Goal: Information Seeking & Learning: Learn about a topic

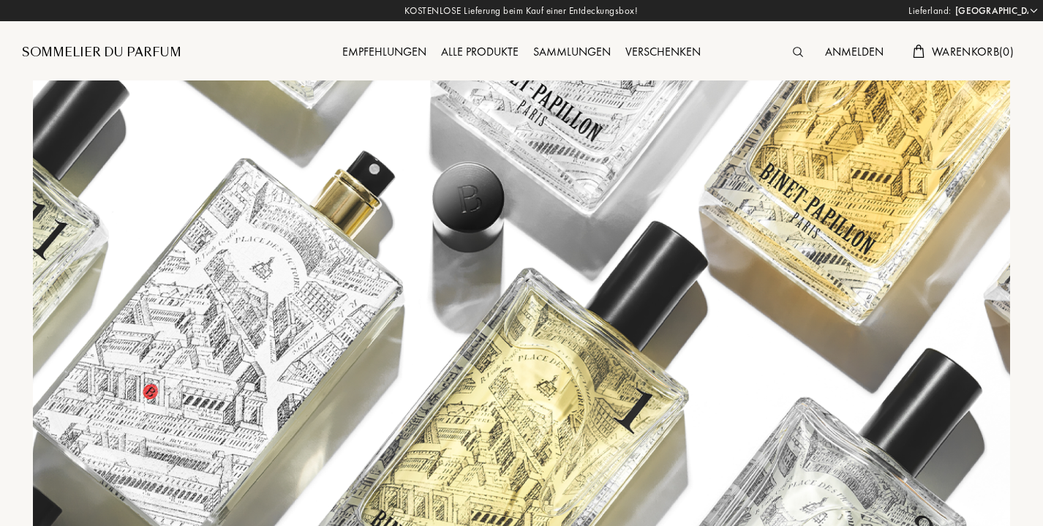
select select "FR"
click at [490, 54] on div "Alle Produkte" at bounding box center [480, 52] width 92 height 19
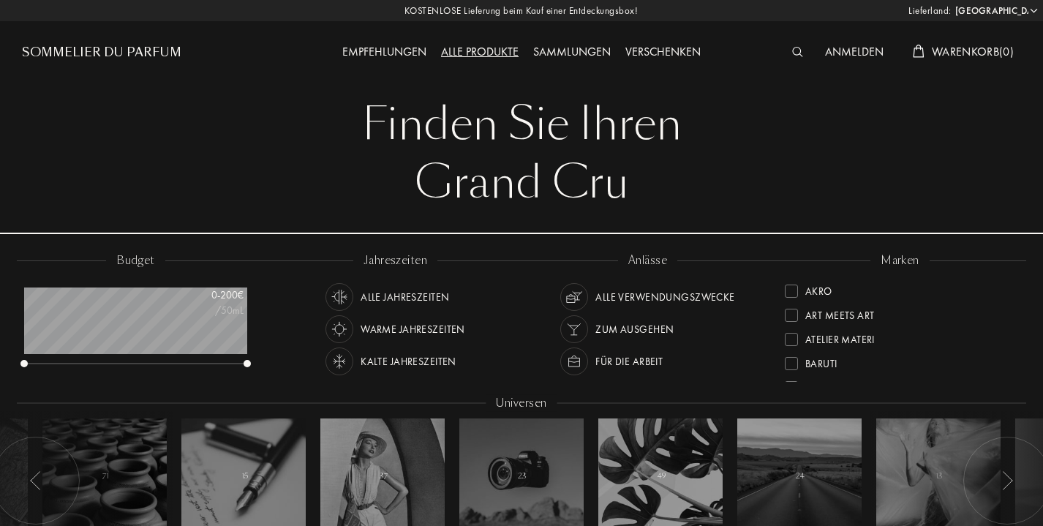
select select "FR"
click at [800, 55] on img at bounding box center [797, 52] width 11 height 10
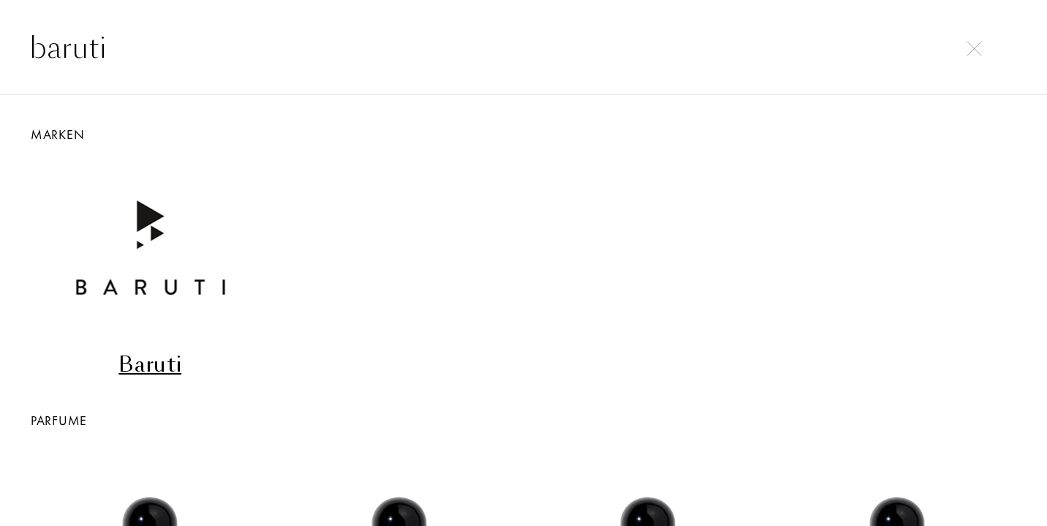
type input "baruti"
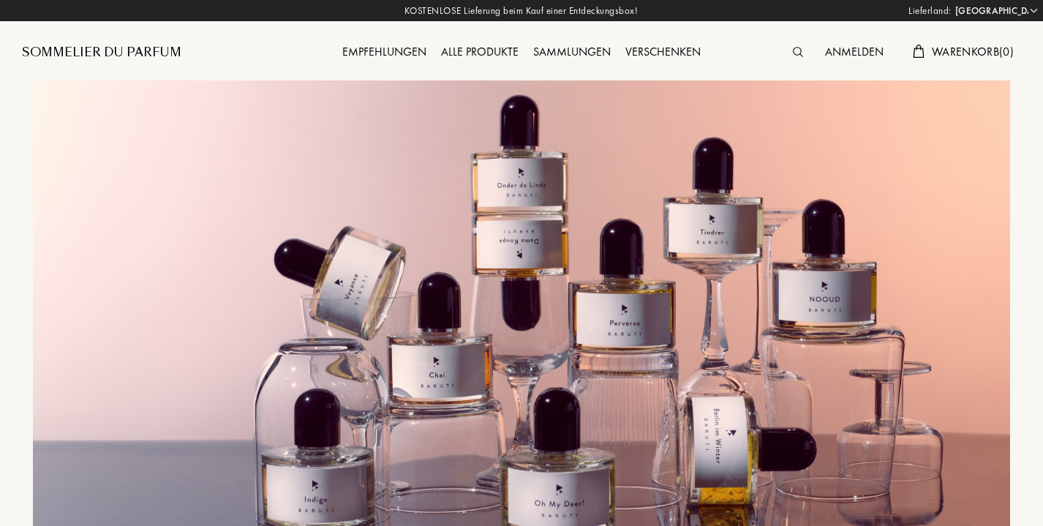
select select "FR"
click at [484, 48] on div "Alle Produkte" at bounding box center [480, 52] width 92 height 19
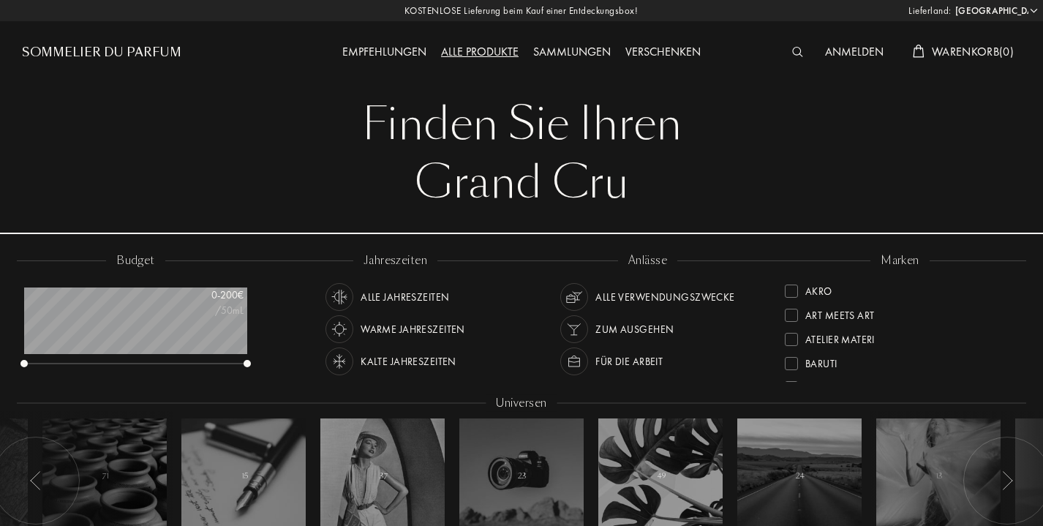
select select "FR"
click at [785, 50] on div at bounding box center [801, 52] width 33 height 19
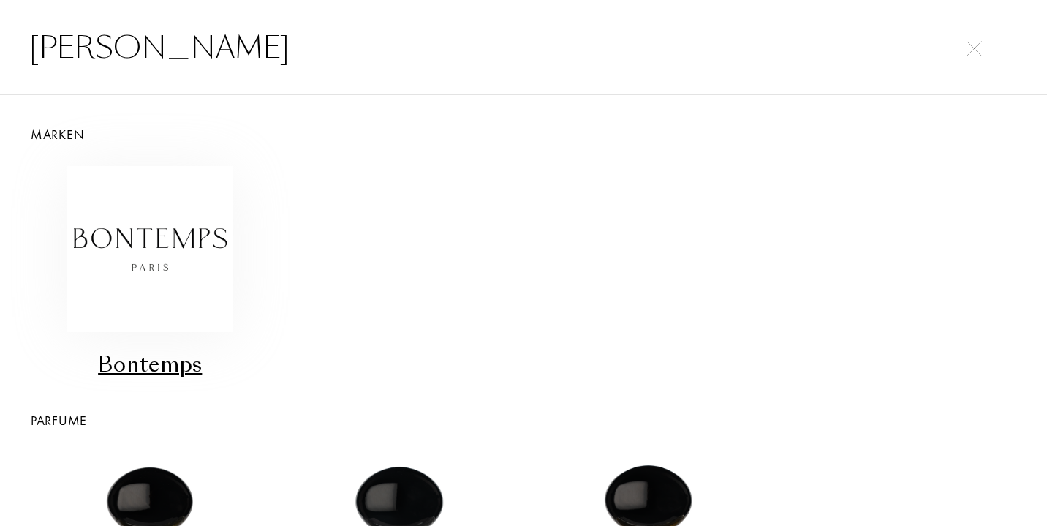
type input "bontemps"
click at [138, 247] on img at bounding box center [150, 249] width 166 height 166
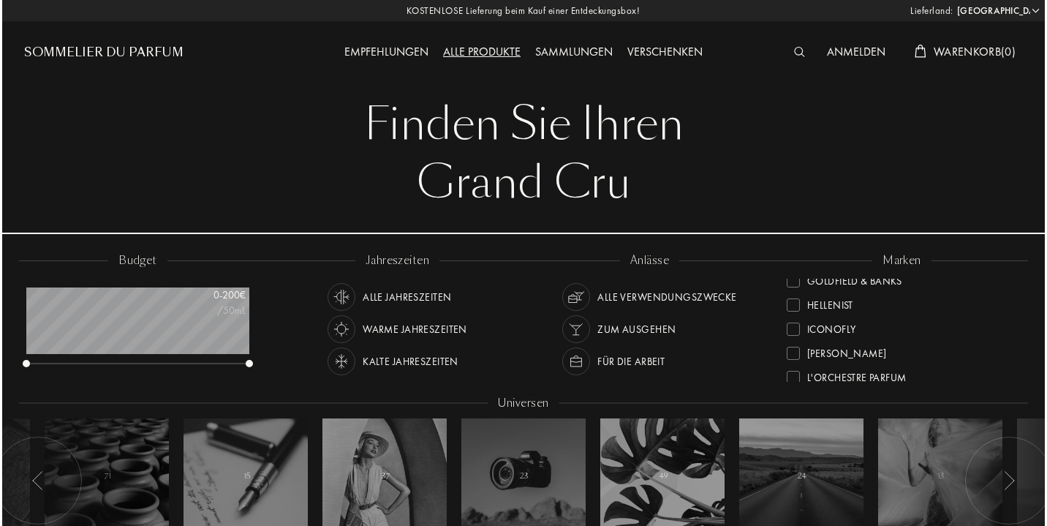
scroll to position [263, 0]
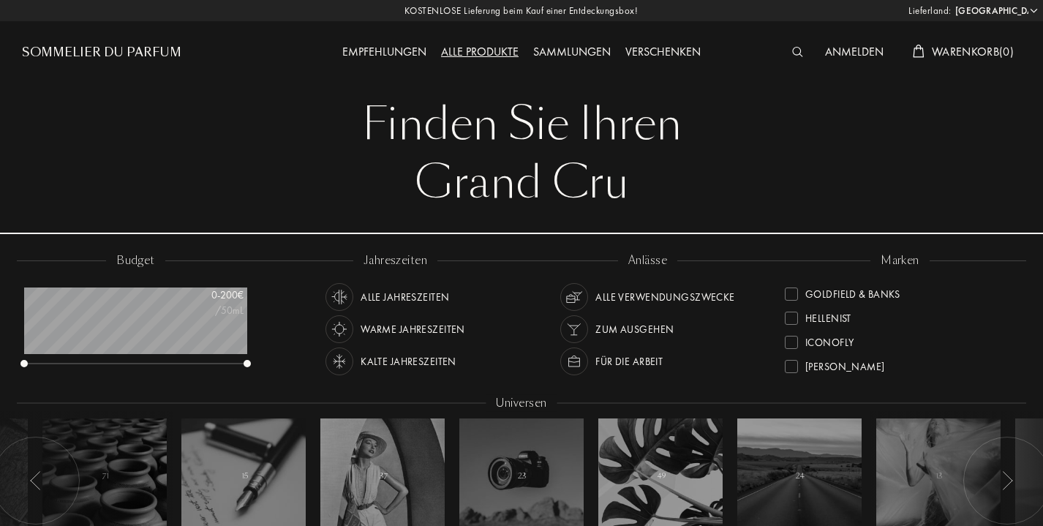
click at [792, 47] on img at bounding box center [797, 52] width 11 height 10
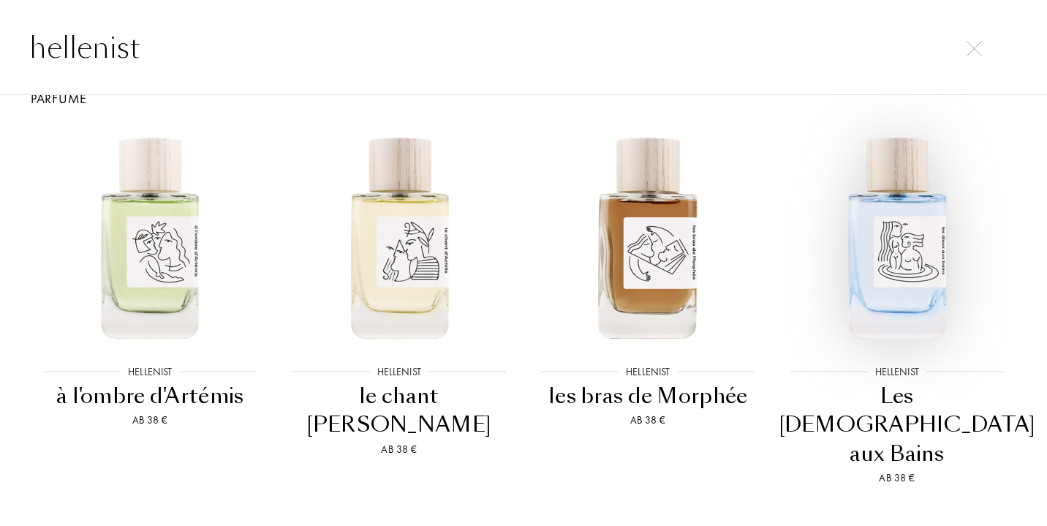
scroll to position [321, 0]
type input "hellenist"
click at [871, 238] on img at bounding box center [897, 237] width 224 height 224
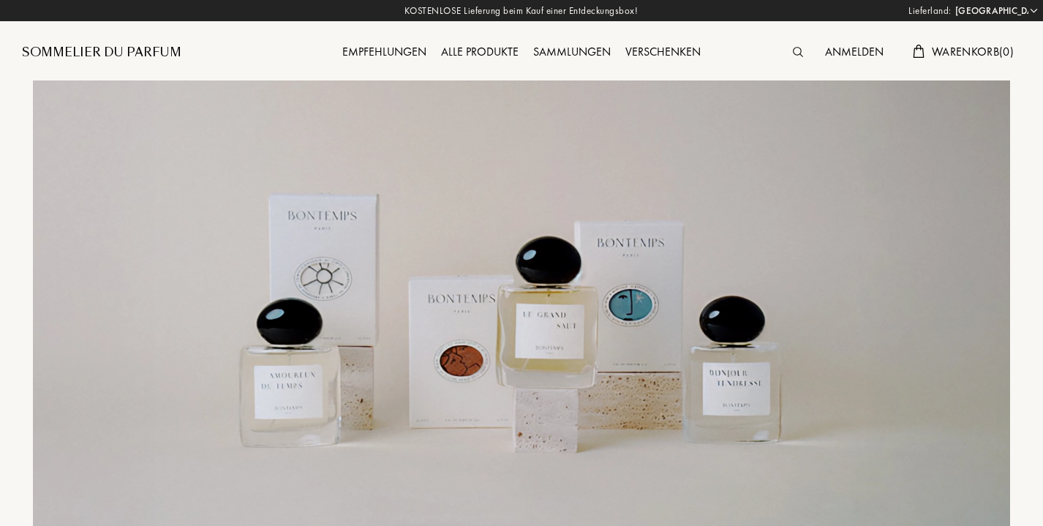
select select "FR"
click at [801, 45] on div at bounding box center [801, 52] width 32 height 19
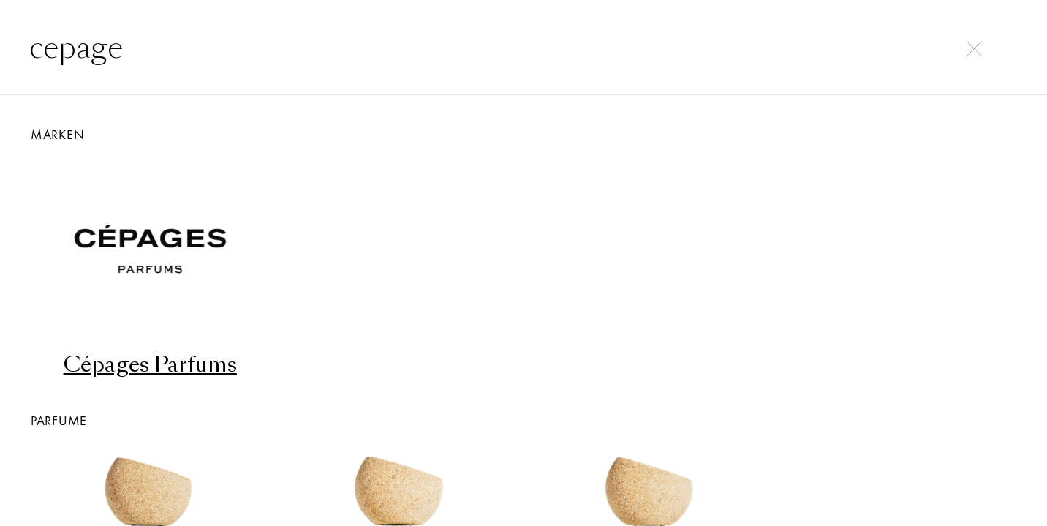
type input "cepage"
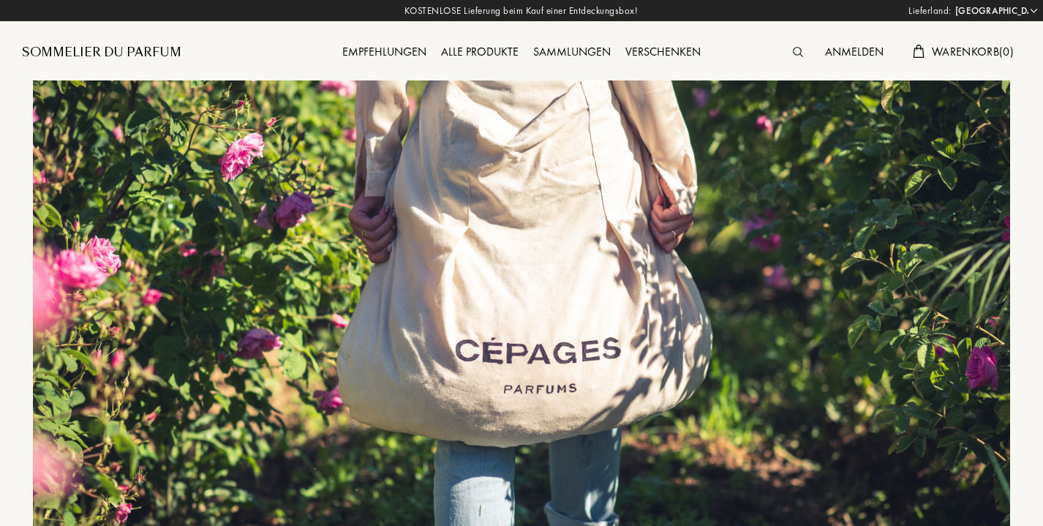
select select "FR"
click at [793, 48] on img at bounding box center [798, 52] width 10 height 10
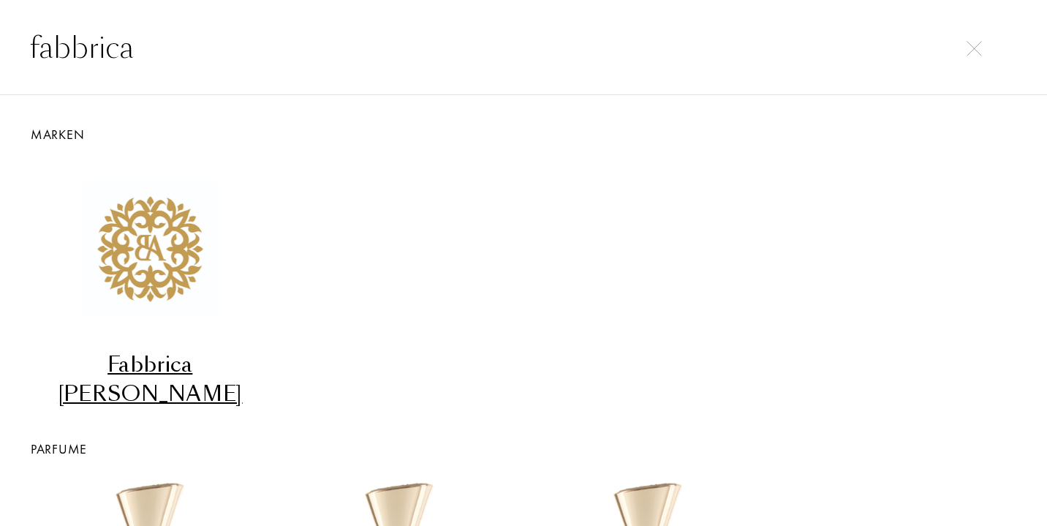
type input "fabbrica"
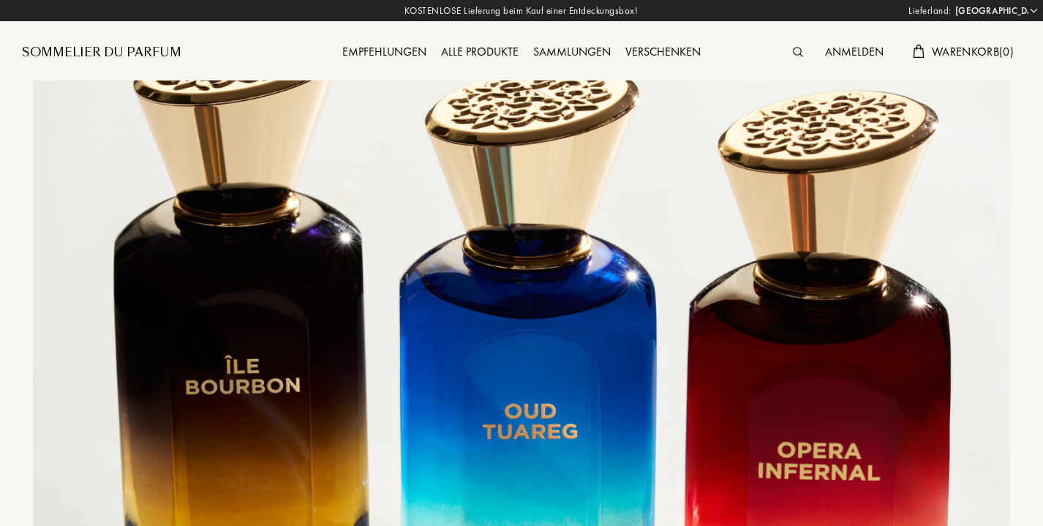
select select "FR"
click at [796, 48] on img at bounding box center [798, 52] width 10 height 10
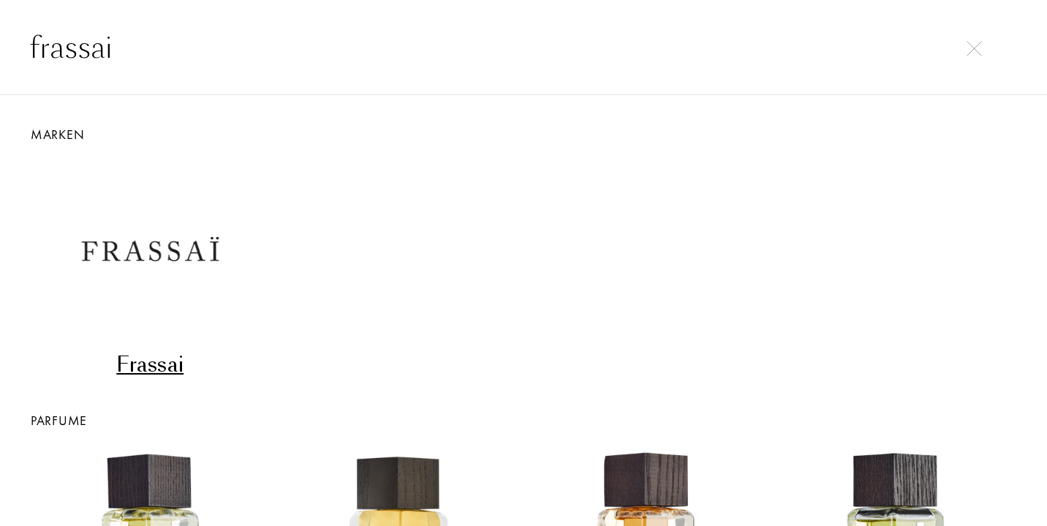
type input "frassai"
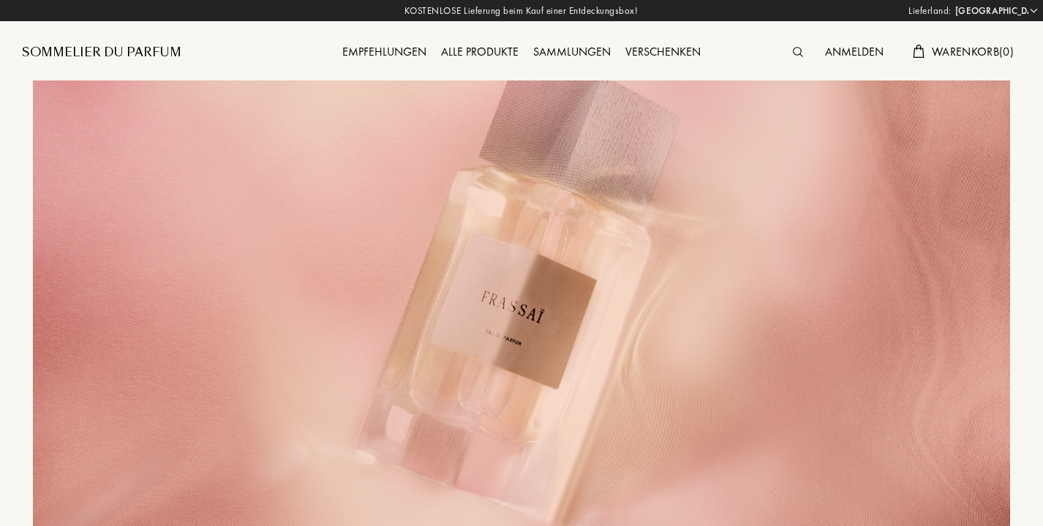
select select "FR"
click at [778, 49] on div "Anmelden Warenkorb ( 0 )" at bounding box center [897, 52] width 250 height 19
click at [793, 49] on img at bounding box center [798, 52] width 10 height 10
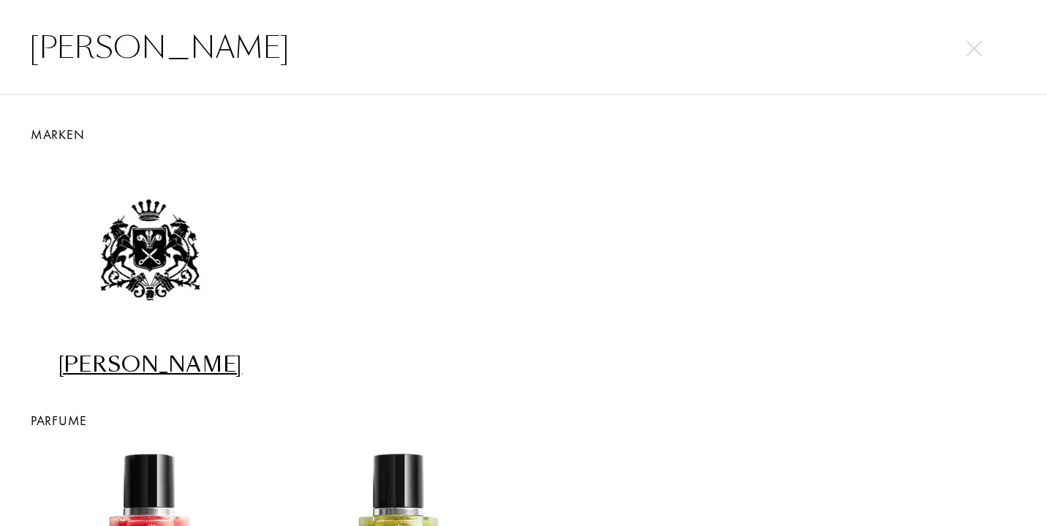
type input "jacques fath"
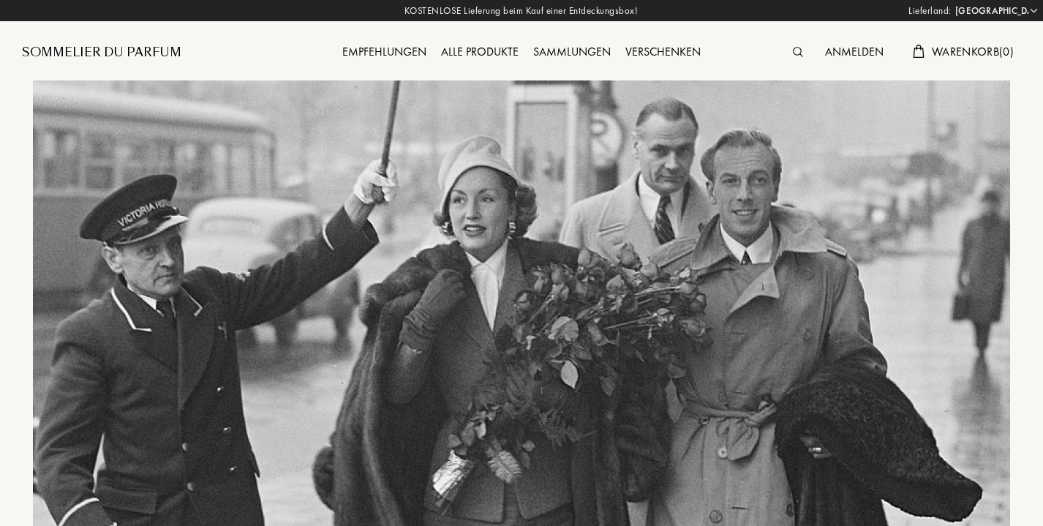
select select "FR"
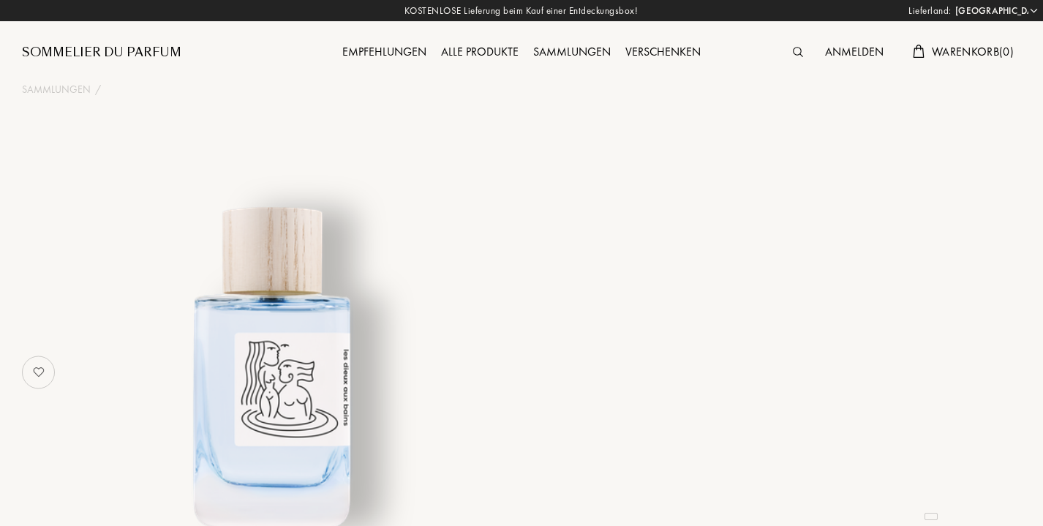
select select "FR"
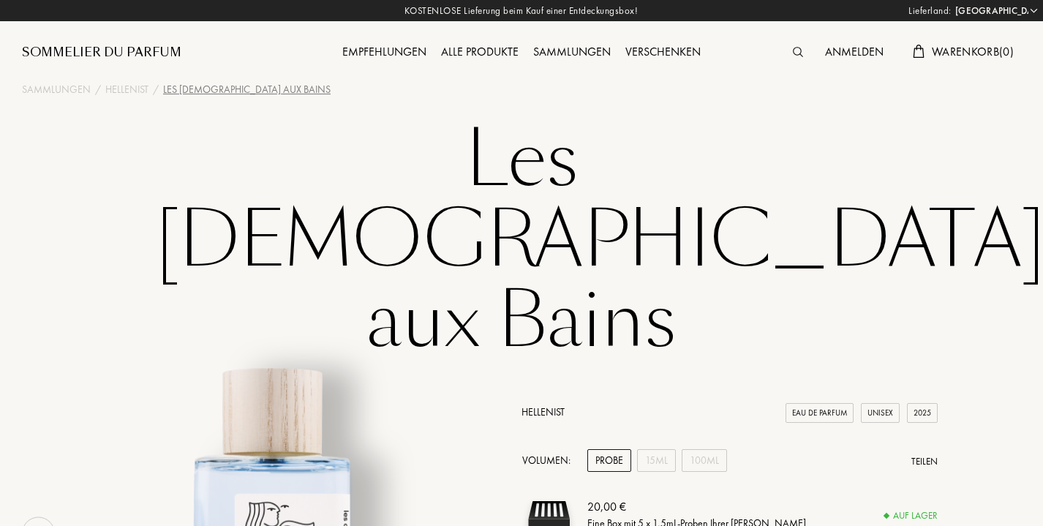
click at [799, 49] on img at bounding box center [798, 52] width 10 height 10
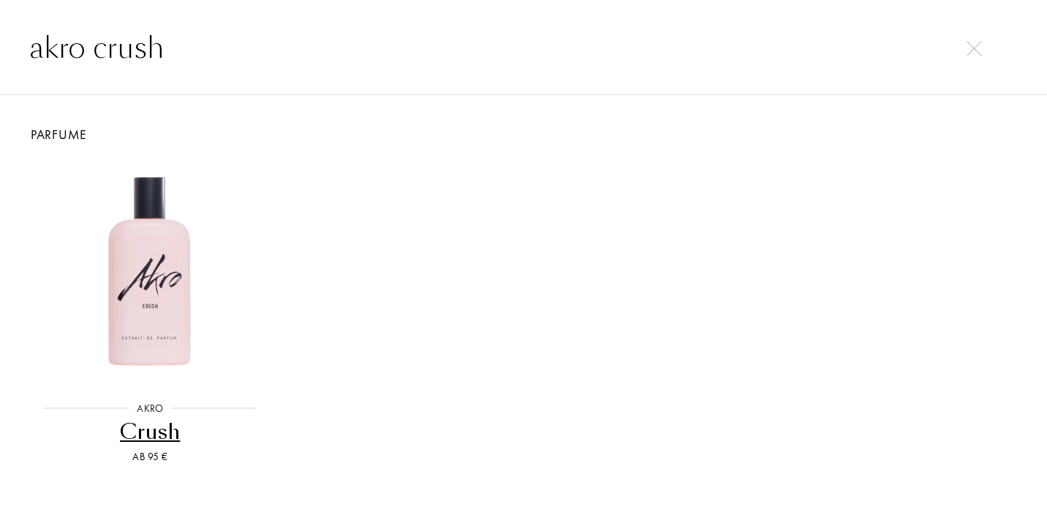
type input "akro crush"
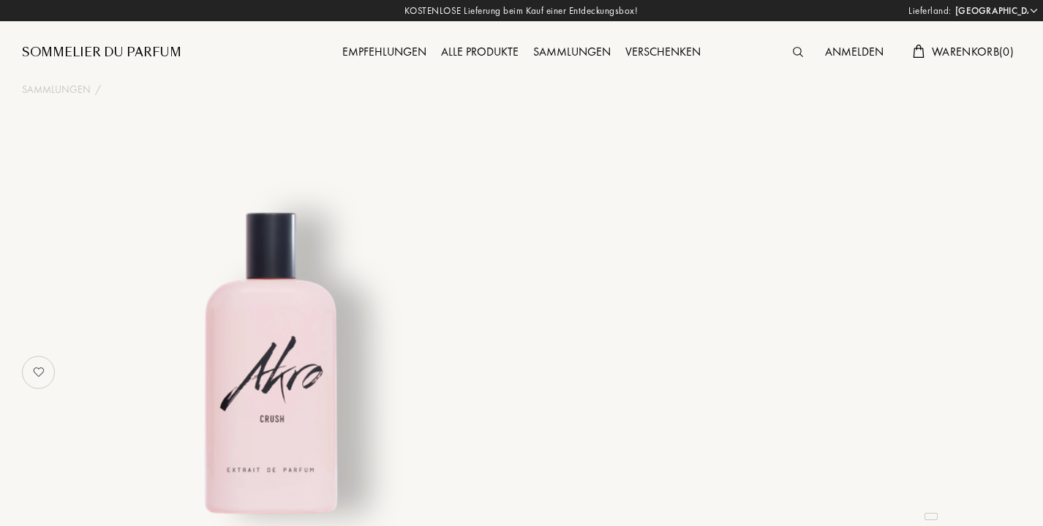
select select "FR"
